Goal: Transaction & Acquisition: Purchase product/service

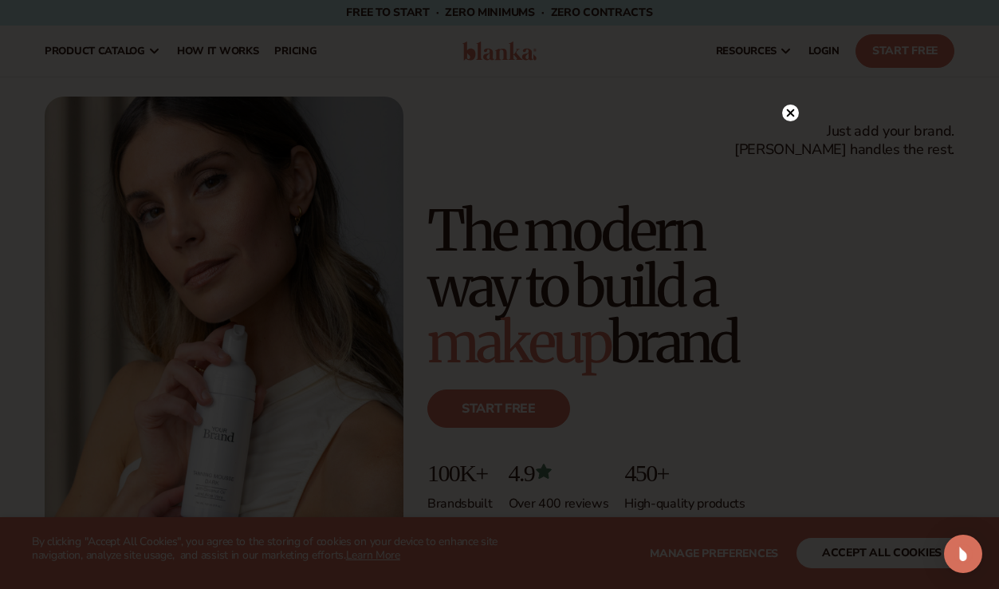
click at [799, 112] on div at bounding box center [499, 294] width 999 height 589
click at [790, 112] on icon at bounding box center [790, 112] width 8 height 8
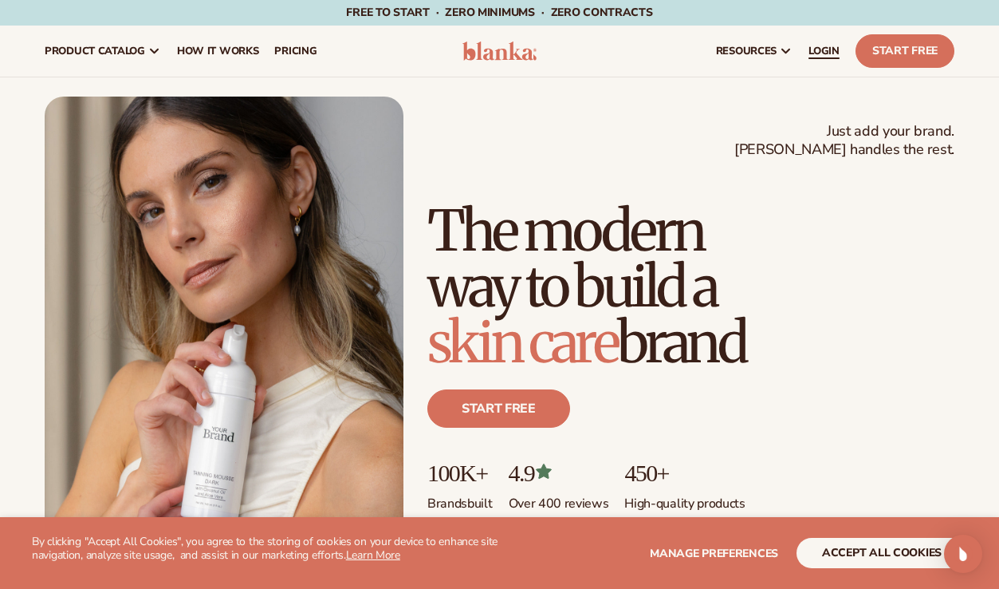
click at [830, 69] on link "LOGIN" at bounding box center [824, 51] width 47 height 51
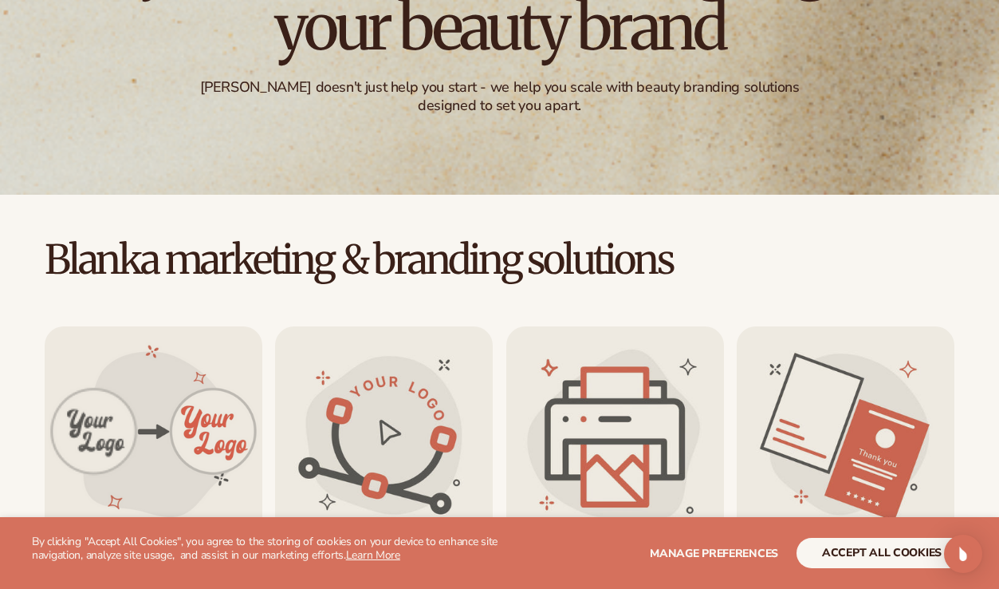
scroll to position [266, 0]
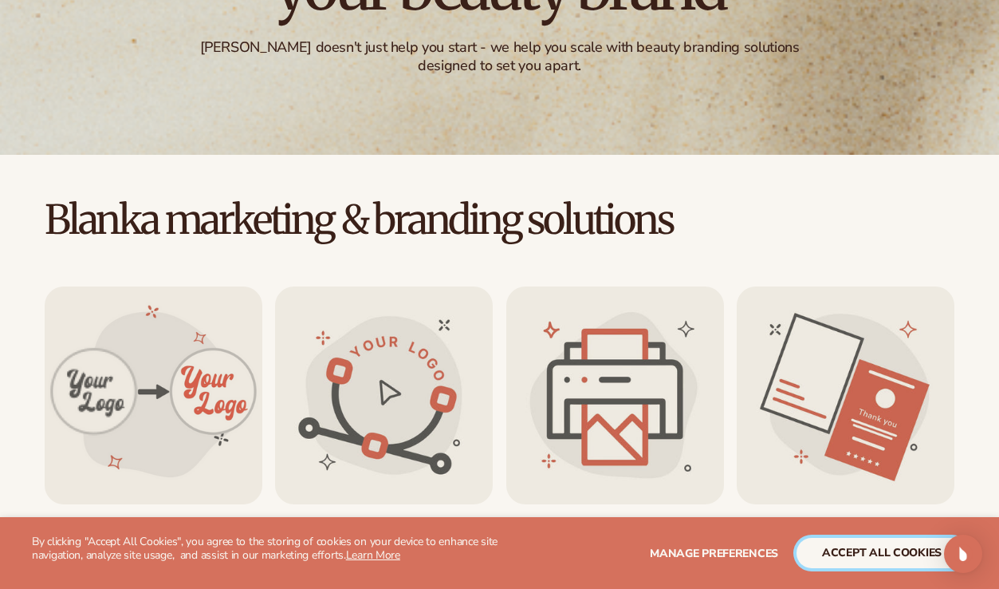
click at [863, 546] on button "accept all cookies" at bounding box center [882, 553] width 171 height 30
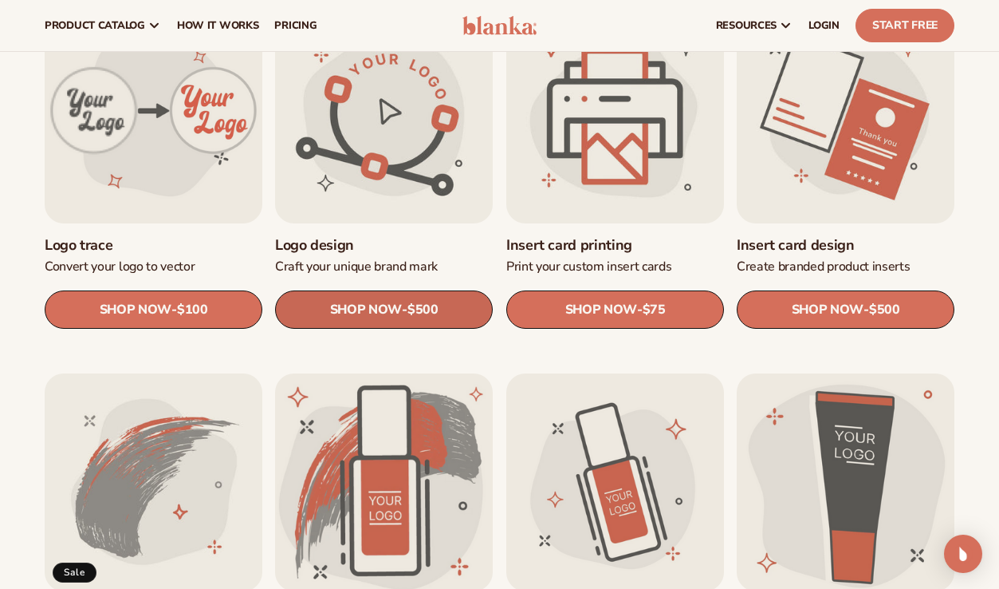
scroll to position [532, 0]
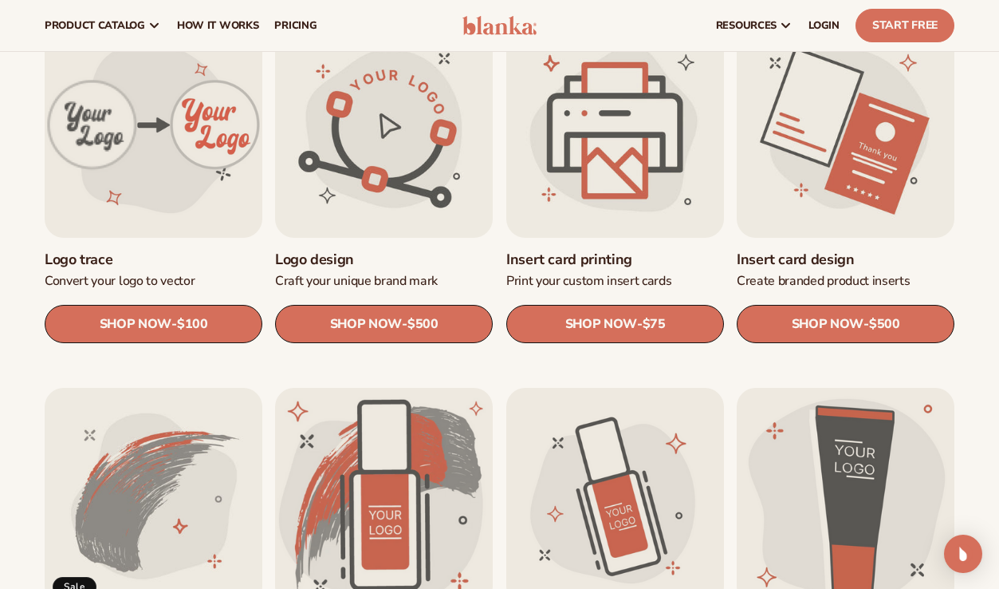
drag, startPoint x: 23, startPoint y: 274, endPoint x: 104, endPoint y: 274, distance: 80.6
click at [45, 250] on link "Logo trace" at bounding box center [154, 259] width 218 height 18
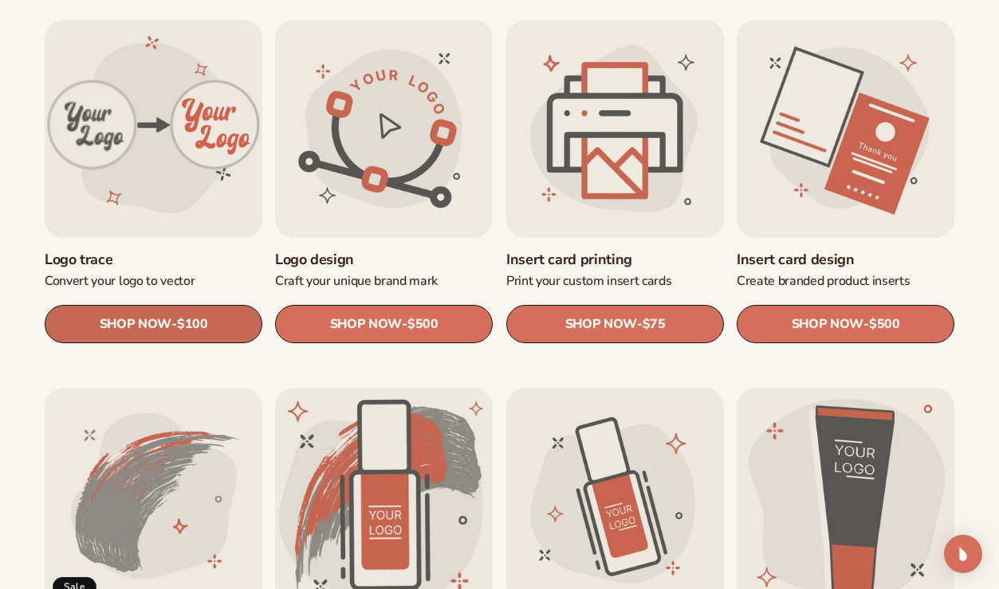
drag, startPoint x: 44, startPoint y: 242, endPoint x: 46, endPoint y: 327, distance: 84.6
copy div "Logo trace Convert your logo to vector"
